Goal: Communication & Community: Ask a question

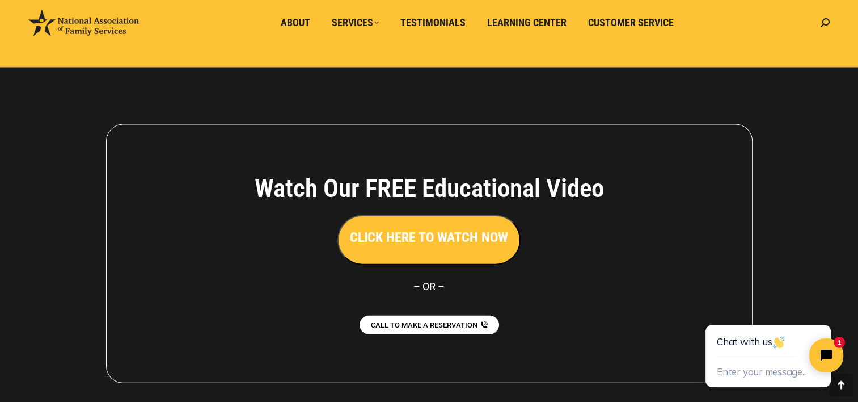
scroll to position [2578, 0]
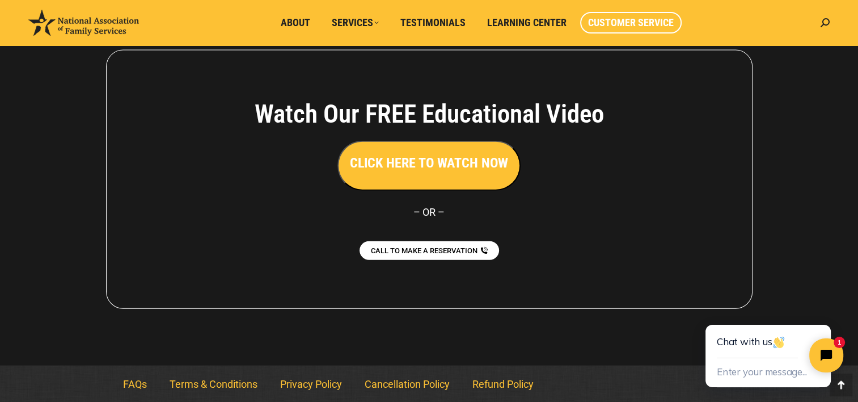
click at [620, 28] on span "Customer Service" at bounding box center [631, 22] width 86 height 12
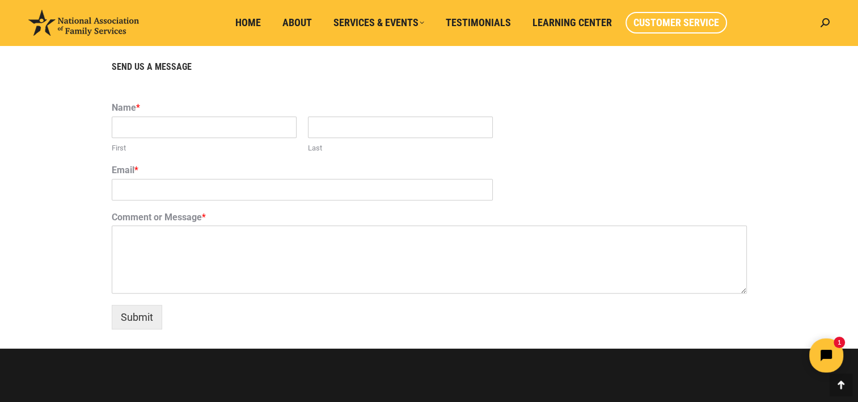
scroll to position [739, 0]
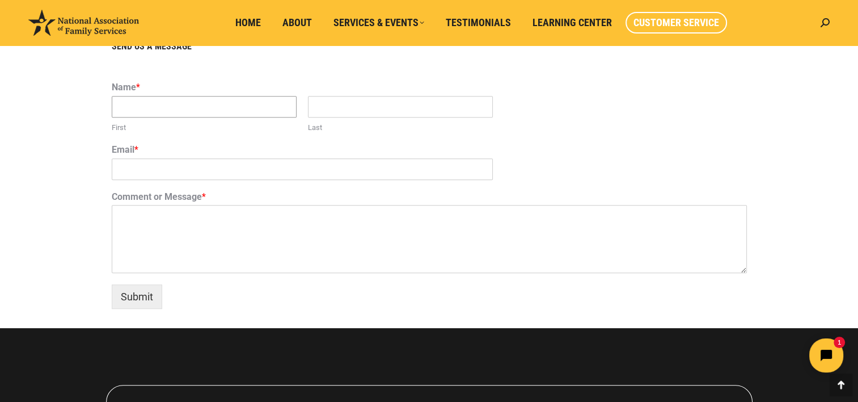
click at [123, 106] on input "First" at bounding box center [204, 107] width 185 height 22
type input "Michael"
type input "White"
type input "michael@michaelwhitenotary.com"
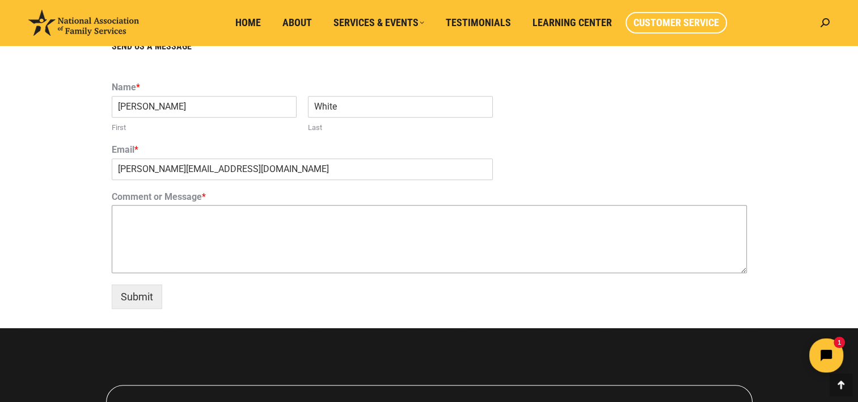
click at [136, 218] on textarea "Comment or Message *" at bounding box center [429, 239] width 635 height 68
paste textarea "Dear Nu World Title, My name is Michael White, and I am a commissioned Mobile N…"
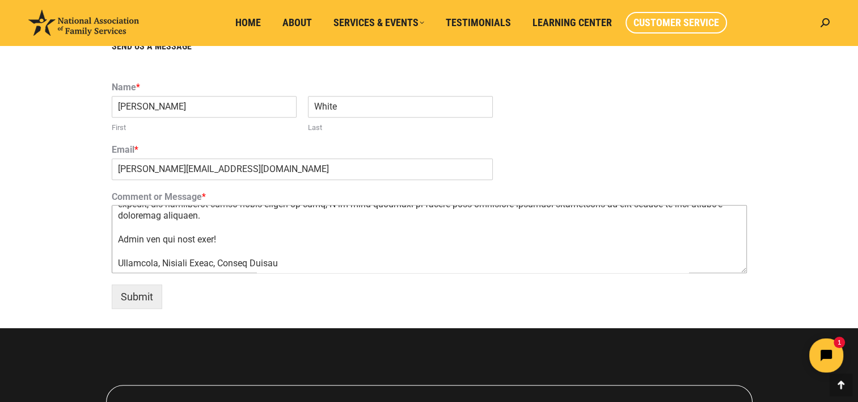
scroll to position [0, 0]
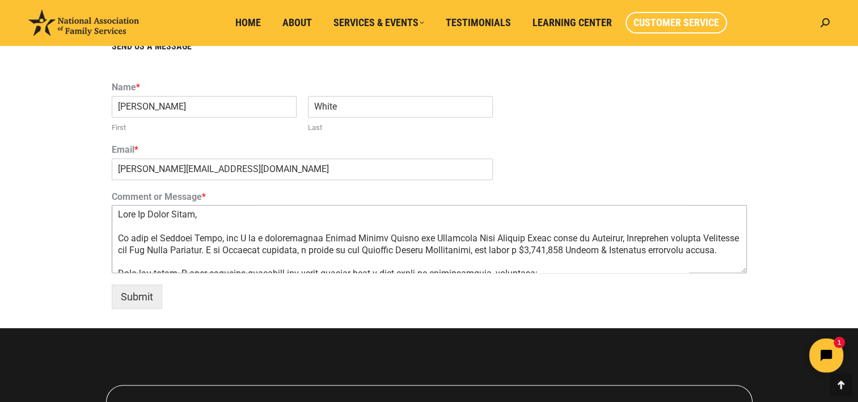
drag, startPoint x: 147, startPoint y: 209, endPoint x: 195, endPoint y: 216, distance: 48.2
click at [195, 216] on textarea "Comment or Message *" at bounding box center [429, 239] width 635 height 68
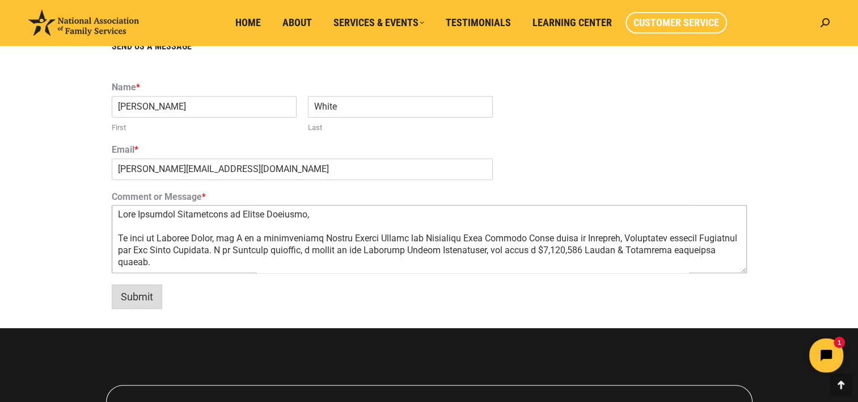
type textarea "Dear National Association of Family Services, My name is Michael White, and I a…"
click at [138, 294] on button "Submit" at bounding box center [137, 296] width 50 height 24
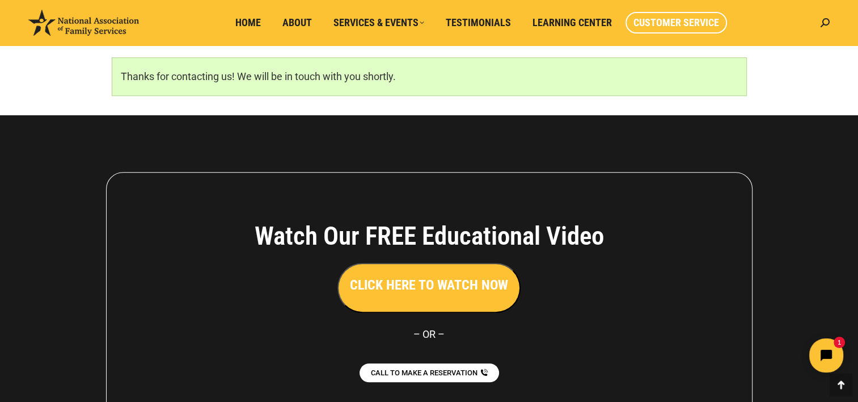
scroll to position [758, 0]
